Goal: Task Accomplishment & Management: Complete application form

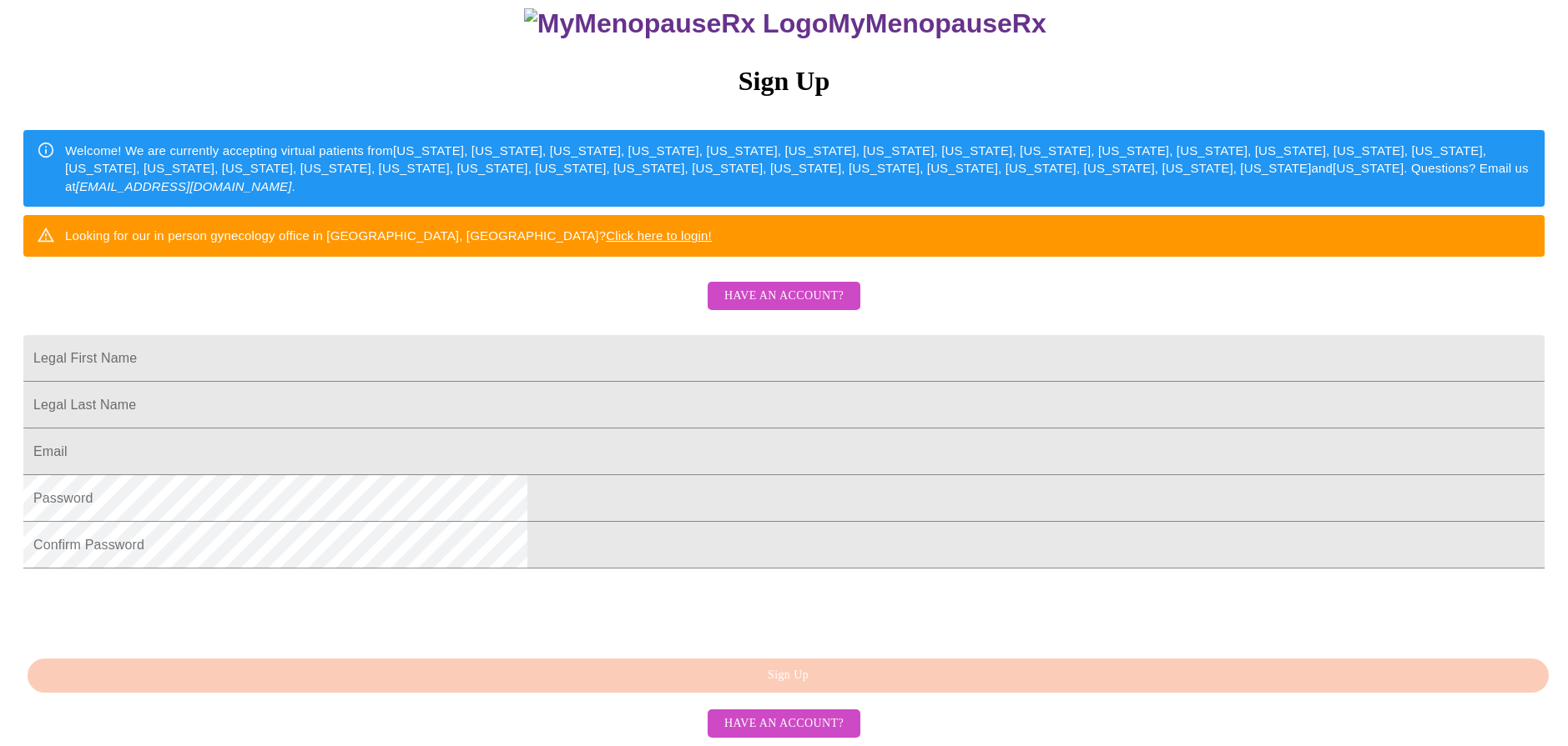
scroll to position [304, 0]
click at [803, 335] on input "Legal First Name" at bounding box center [784, 358] width 1521 height 47
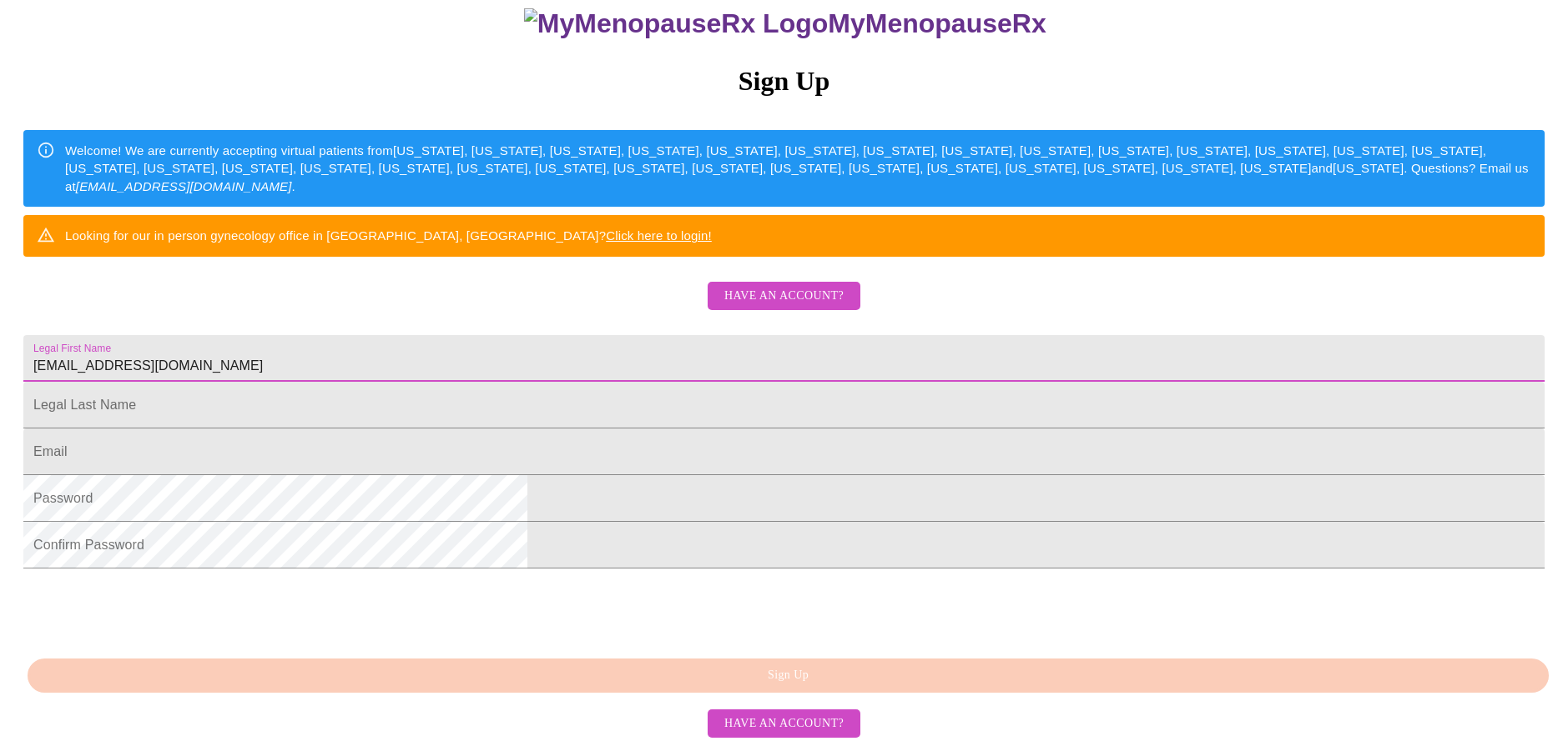
drag, startPoint x: 709, startPoint y: 282, endPoint x: 477, endPoint y: 301, distance: 232.8
click at [477, 301] on div "MyMenopauseRx Sign Up Welcome! We are currently accepting virtual patients from…" at bounding box center [783, 280] width 1554 height 896
type input "[PERSON_NAME]"
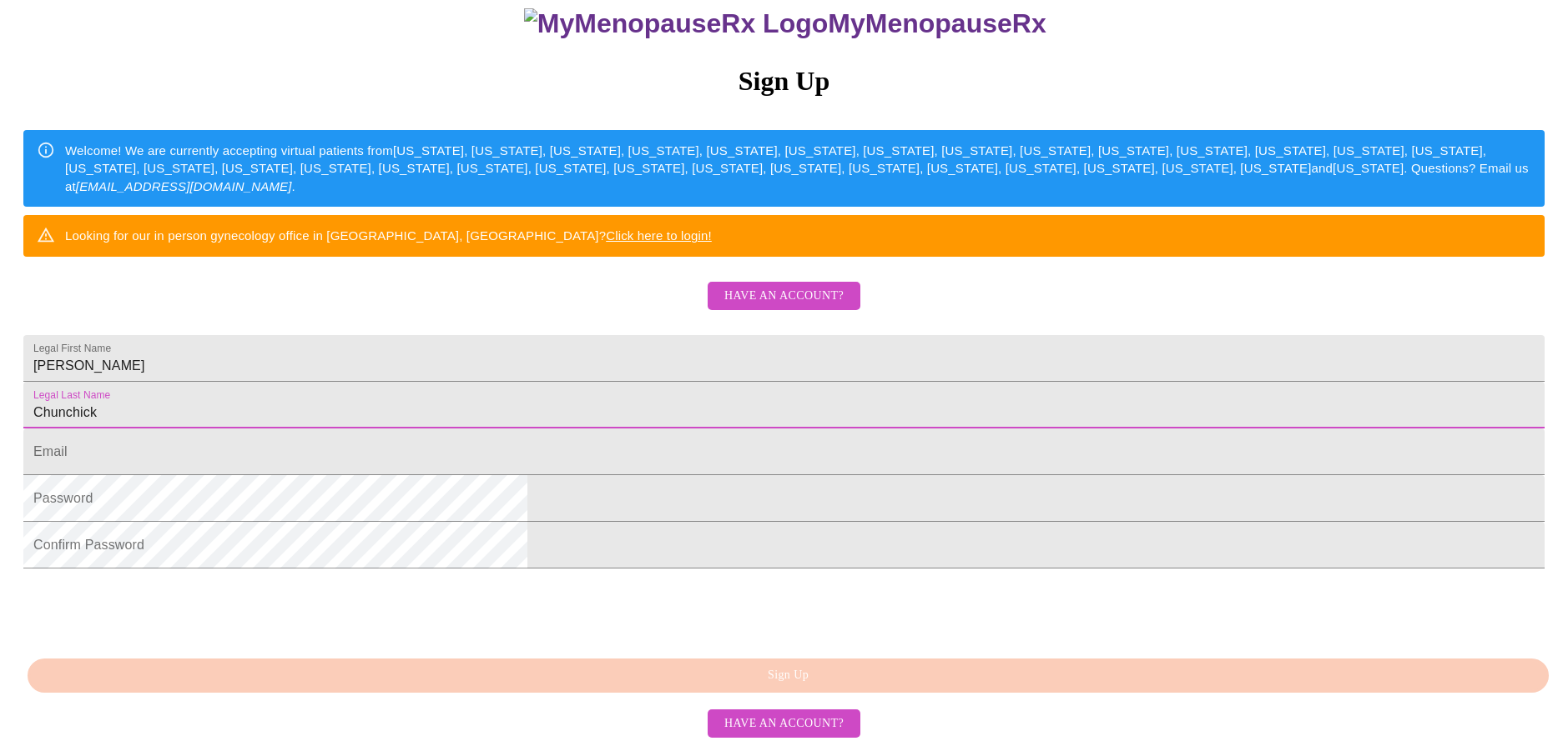
type input "Chunchick"
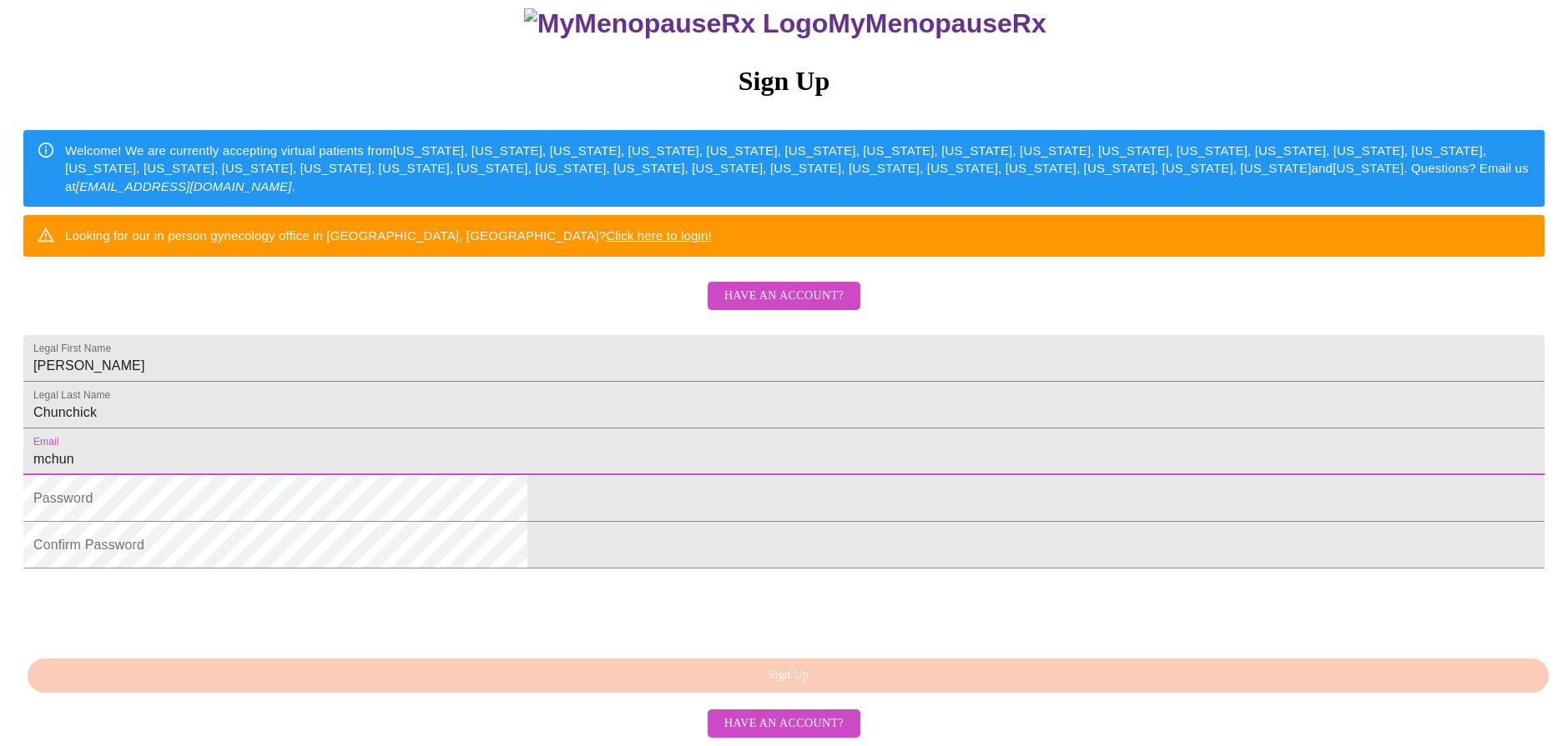
type input "[EMAIL_ADDRESS][DOMAIN_NAME]"
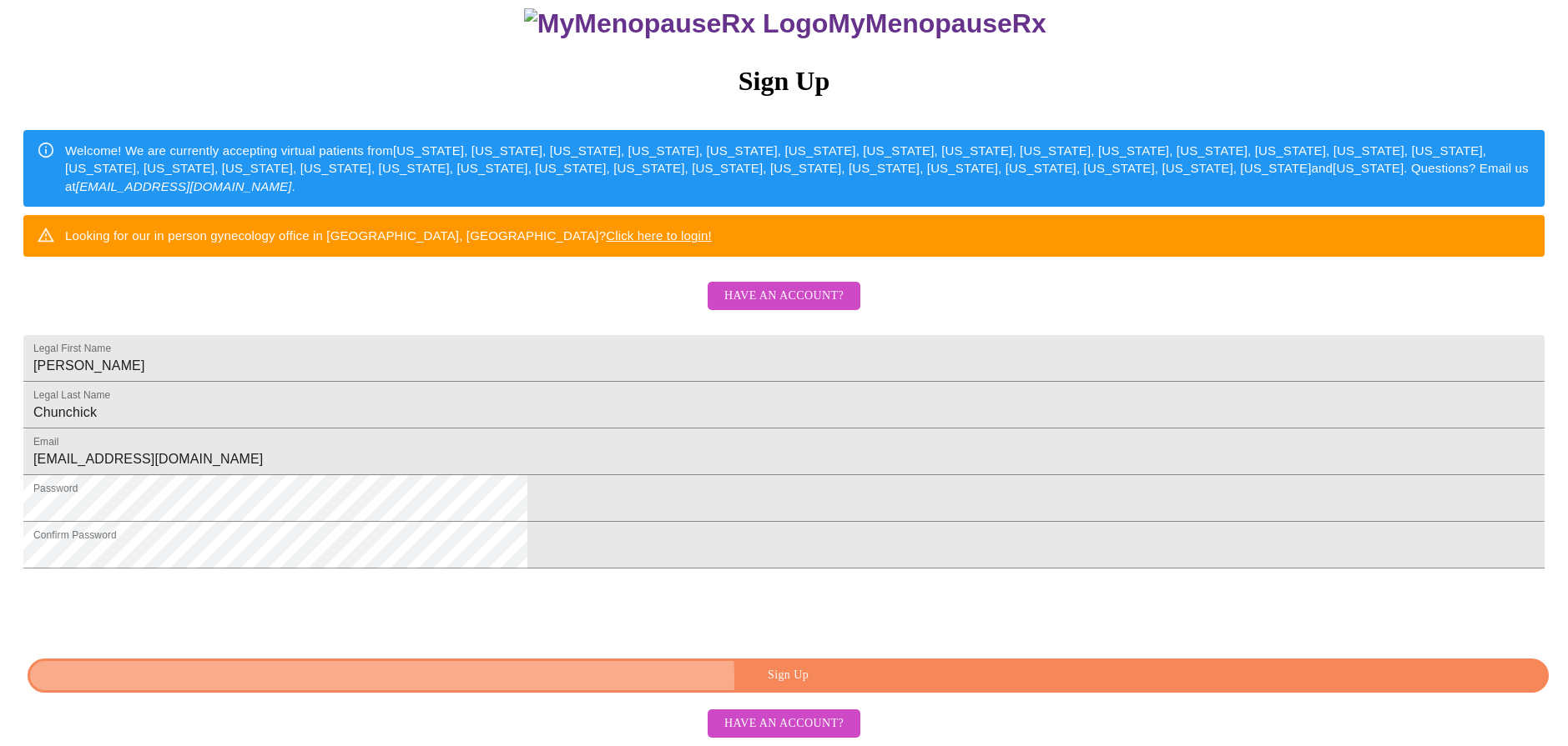
click at [890, 679] on span "Sign Up" at bounding box center [788, 676] width 1483 height 21
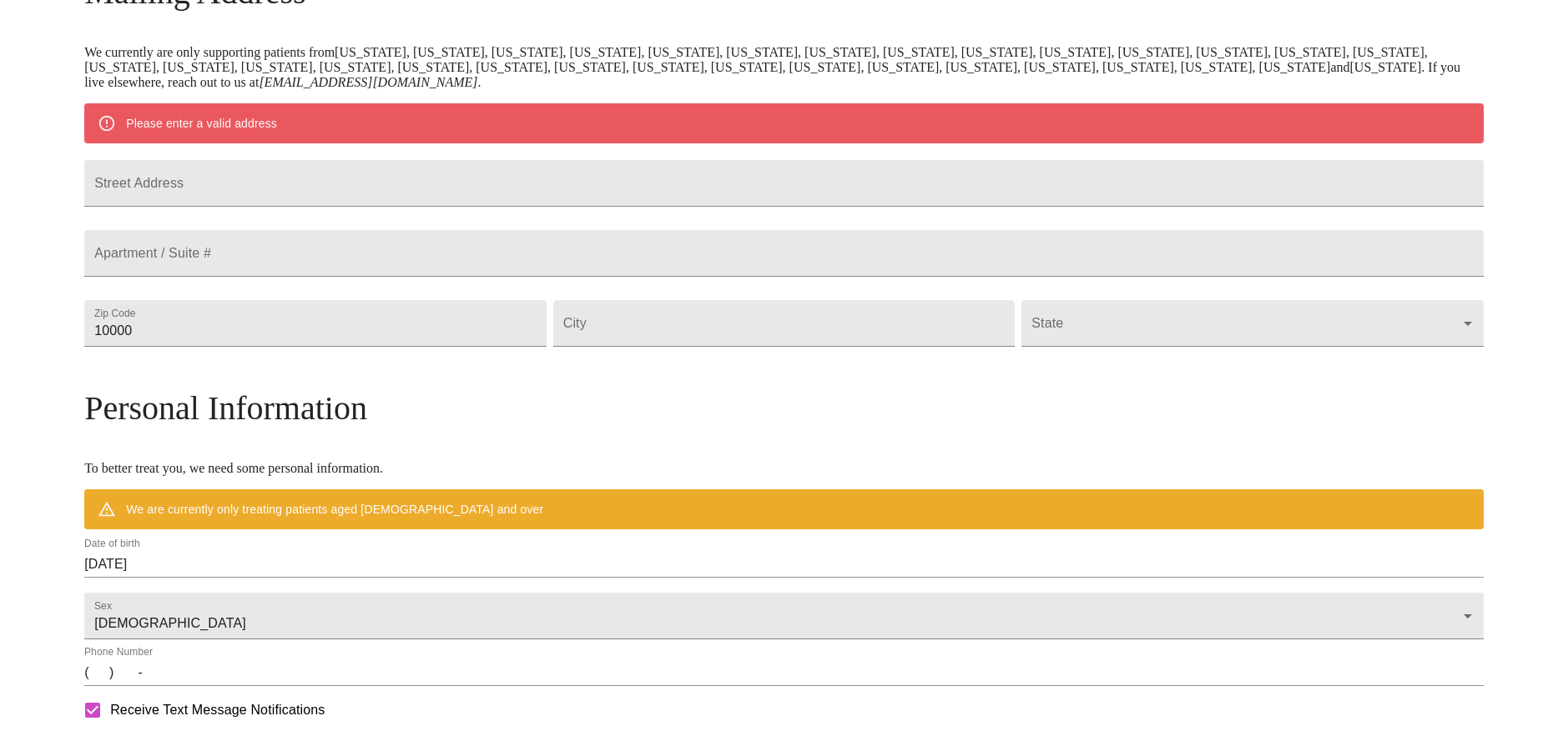
scroll to position [238, 0]
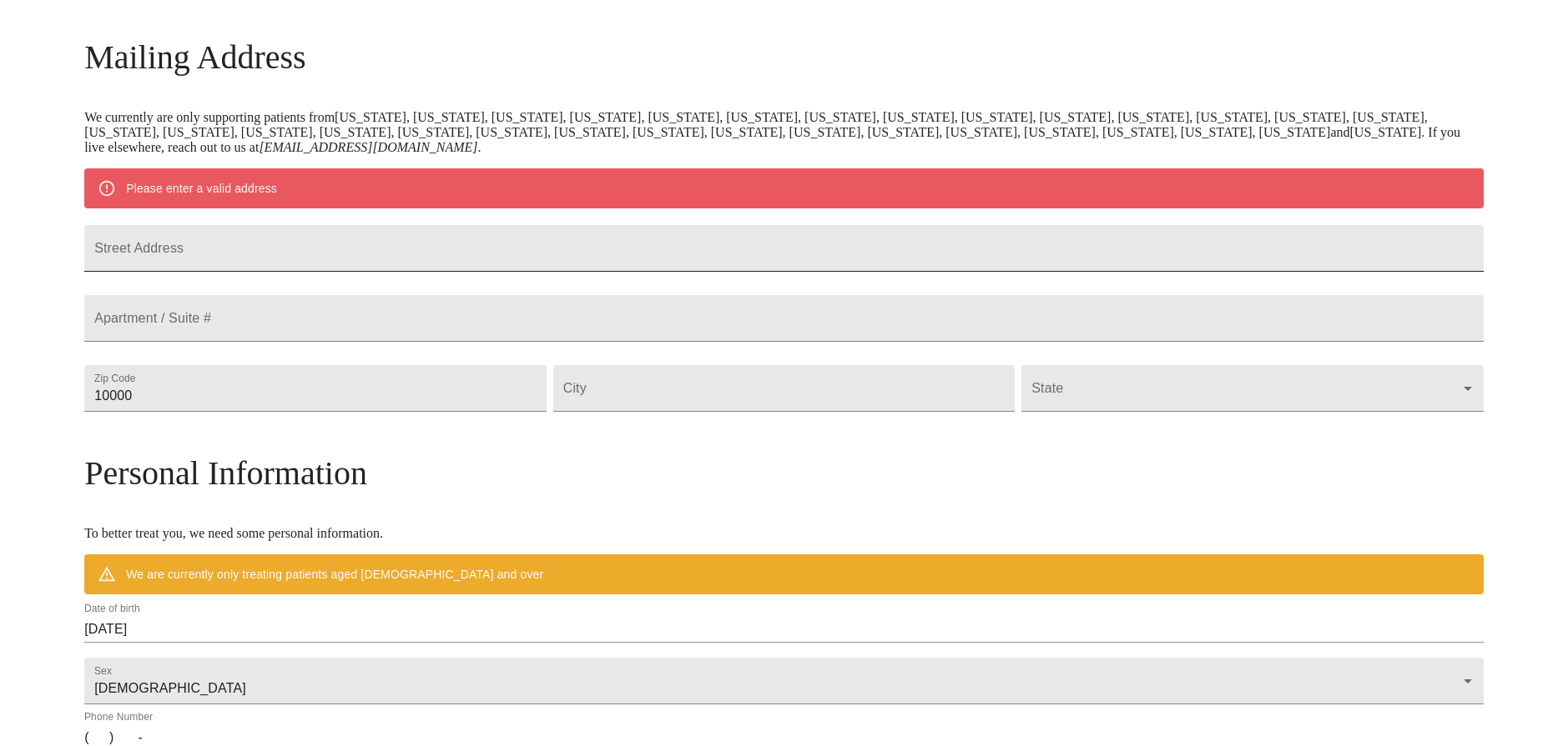
click at [766, 254] on input "Street Address" at bounding box center [784, 248] width 1399 height 47
